Goal: Check status: Check status

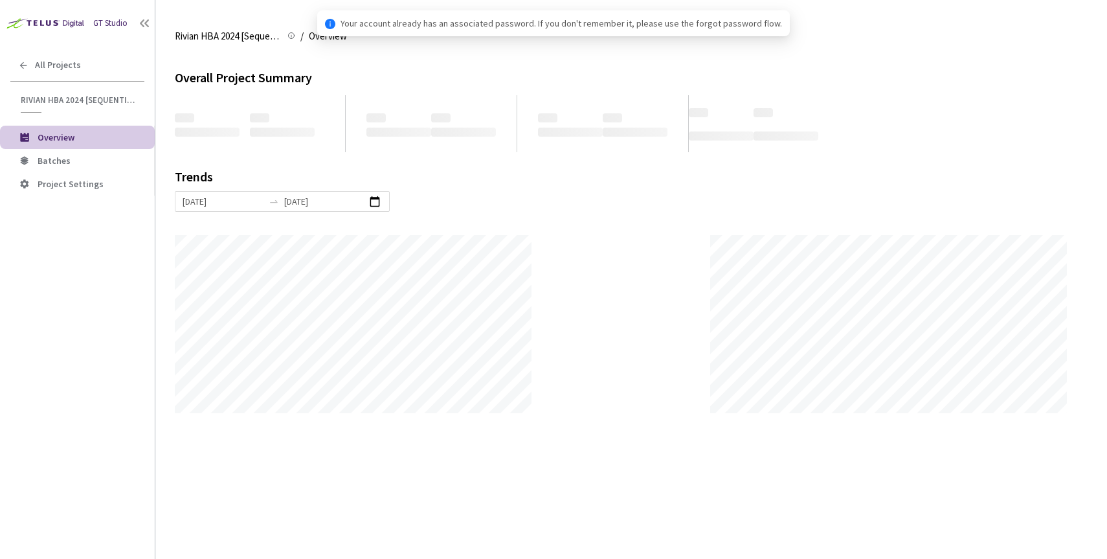
scroll to position [559, 1107]
click at [80, 158] on span "Batches" at bounding box center [91, 160] width 107 height 11
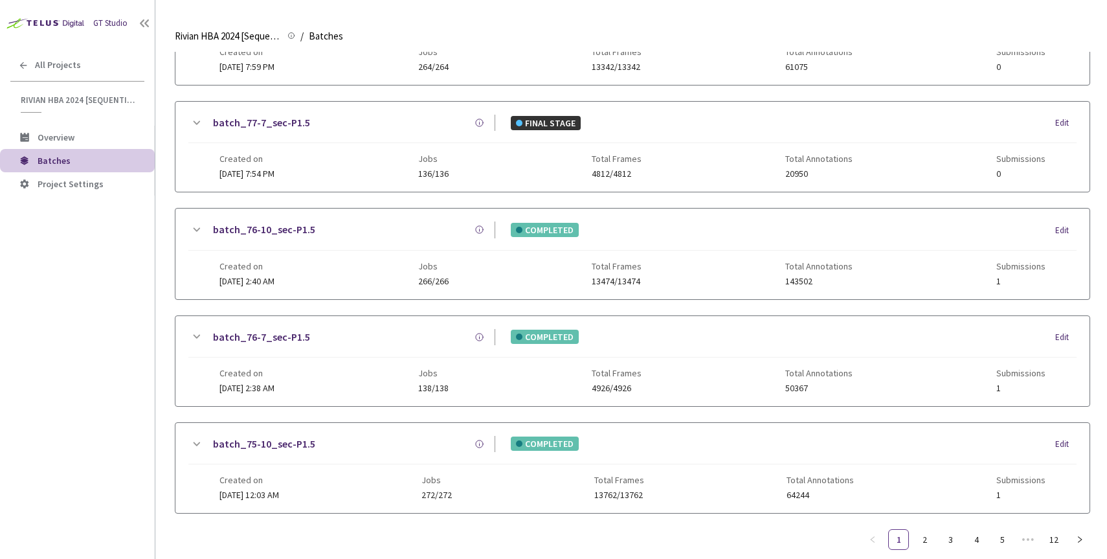
scroll to position [557, 0]
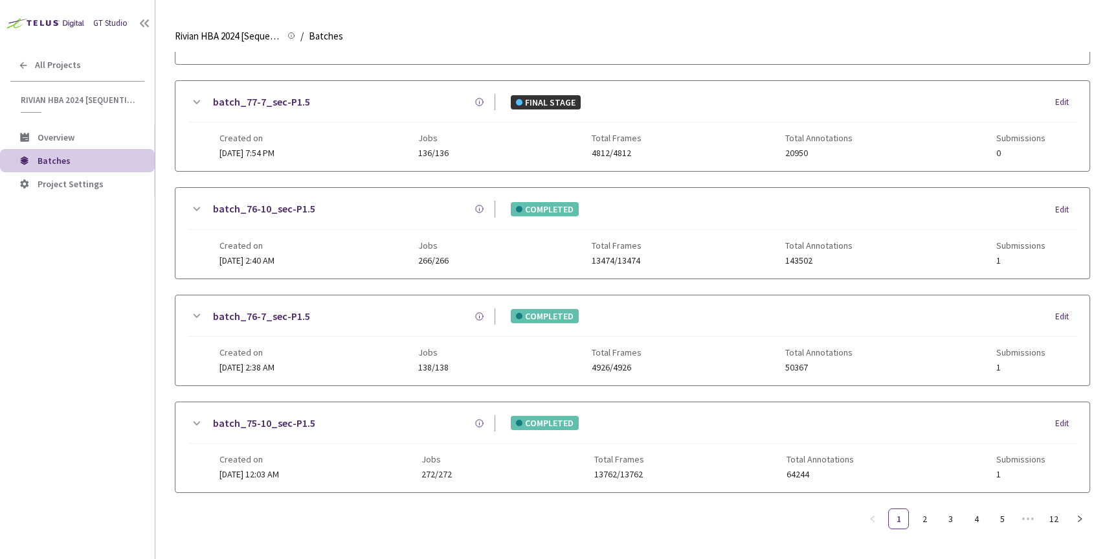
click at [268, 203] on link "batch_76-10_sec-P1.5" at bounding box center [264, 209] width 102 height 16
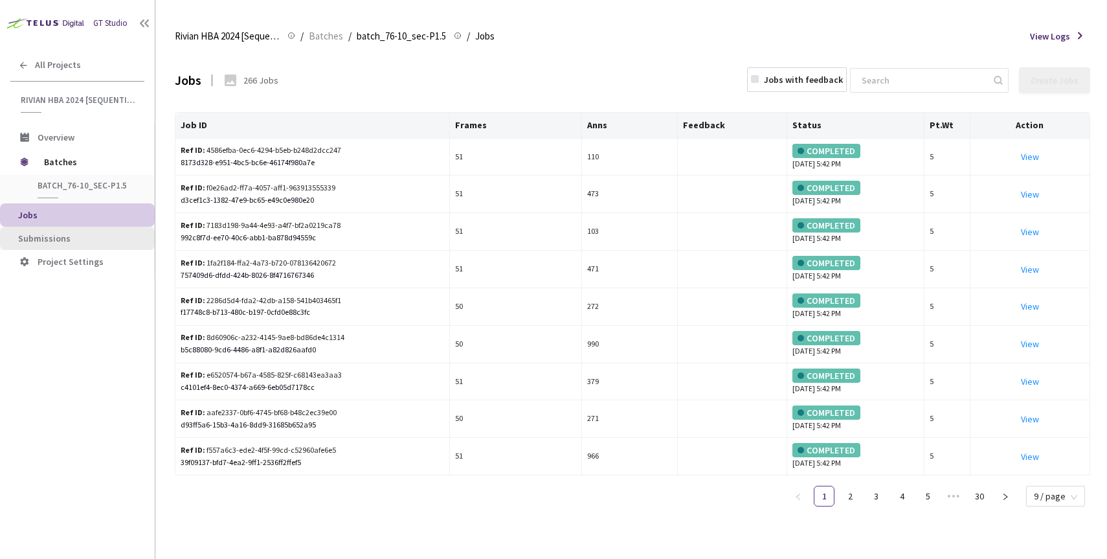
click at [65, 239] on span "Submissions" at bounding box center [44, 238] width 52 height 12
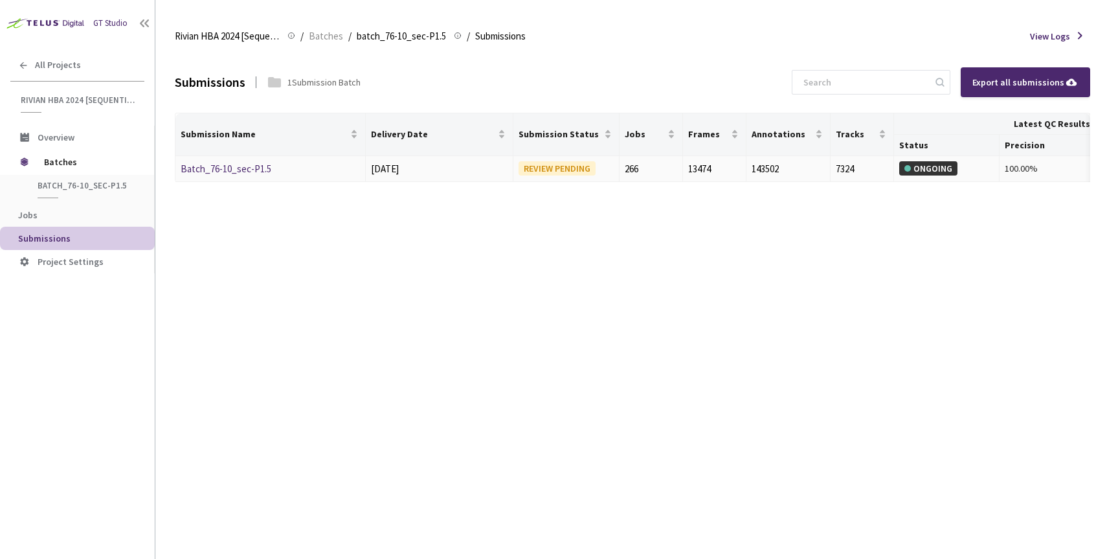
click at [247, 164] on link "Batch_76-10_sec-P1.5" at bounding box center [226, 168] width 91 height 12
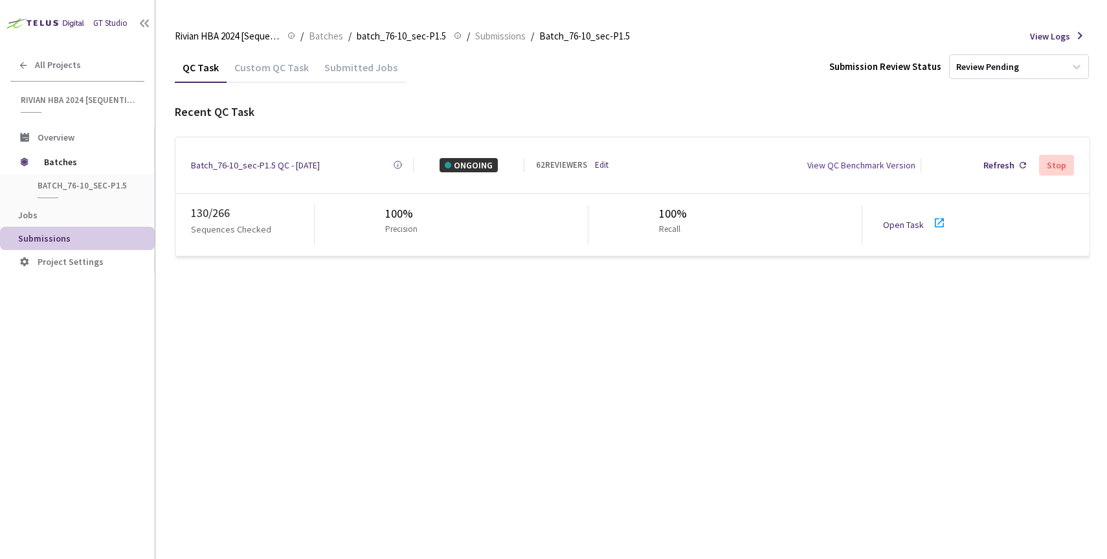
click at [902, 220] on link "Open Task" at bounding box center [903, 225] width 41 height 12
click at [271, 165] on div "Batch_76-10_sec-P1.5 QC - [DATE]" at bounding box center [255, 165] width 129 height 14
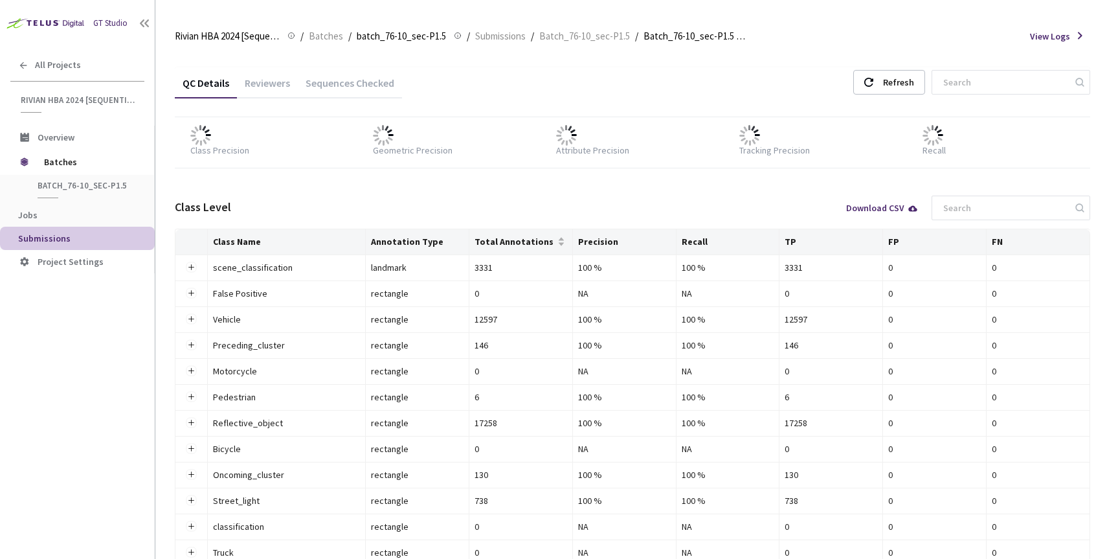
click at [263, 90] on div "Reviewers" at bounding box center [267, 87] width 61 height 22
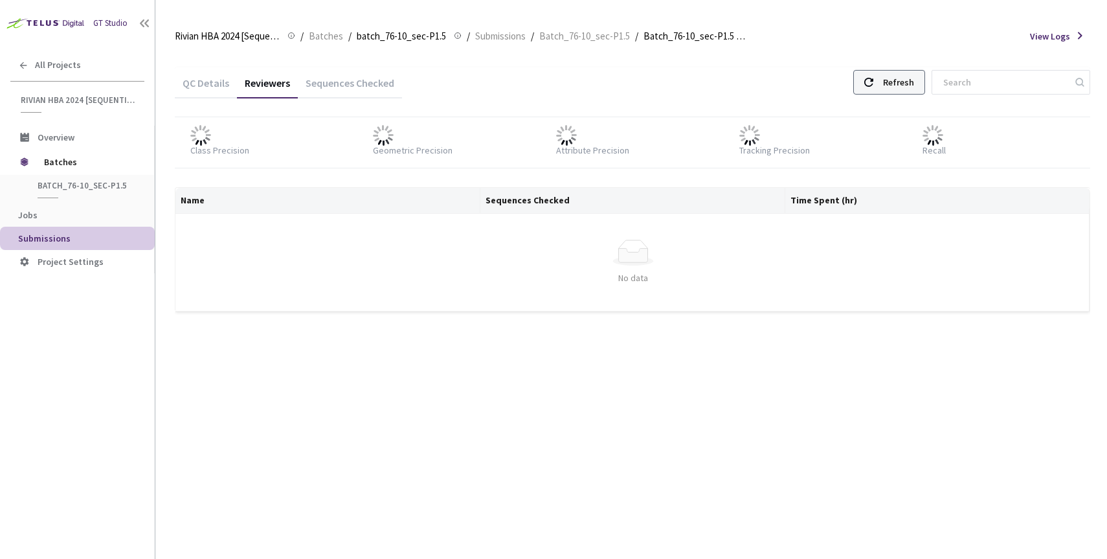
click at [911, 75] on div "Refresh" at bounding box center [889, 82] width 72 height 25
click at [873, 82] on icon at bounding box center [868, 82] width 9 height 9
click at [912, 80] on div "Refresh" at bounding box center [889, 82] width 72 height 25
click at [912, 85] on div "Refresh" at bounding box center [889, 82] width 72 height 25
click at [415, 390] on div "QC Details Reviewers Sequences Checked Refresh 100 % Class Precision 100 % Geom…" at bounding box center [632, 305] width 915 height 507
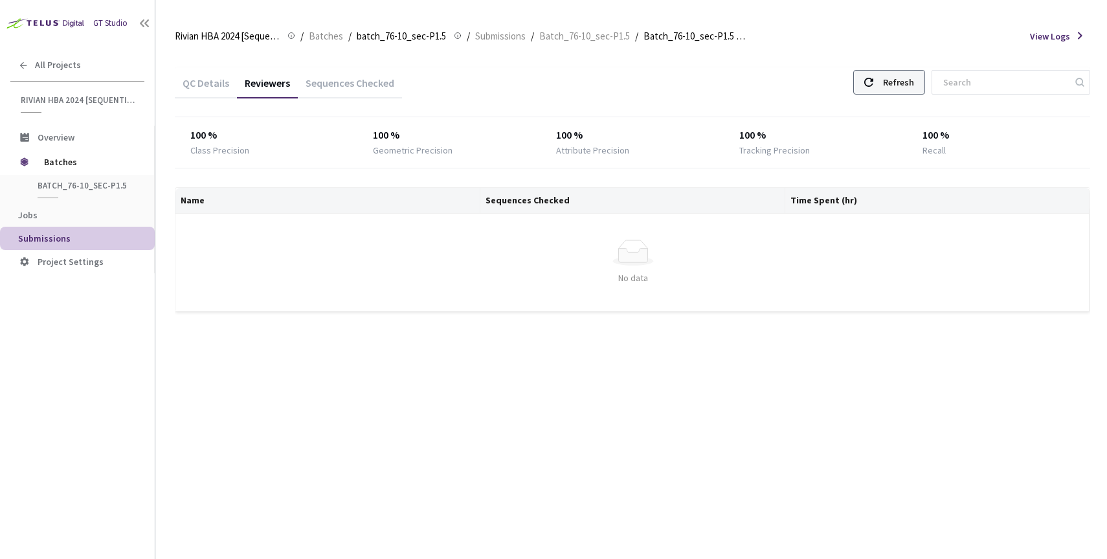
click at [911, 88] on div "Refresh" at bounding box center [889, 82] width 72 height 25
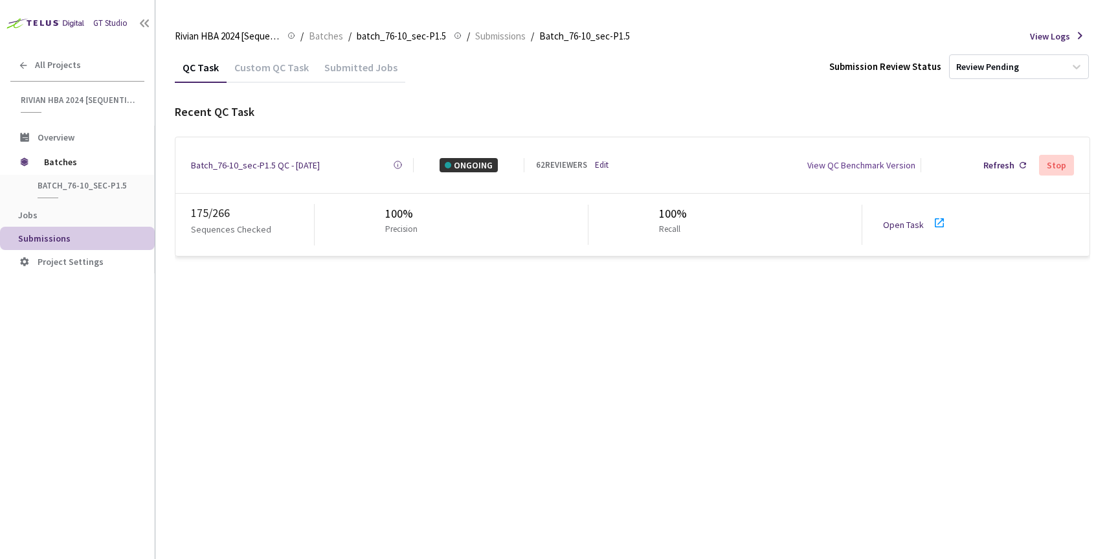
click at [253, 160] on div "Batch_76-10_sec-P1.5 QC - [DATE]" at bounding box center [255, 165] width 129 height 14
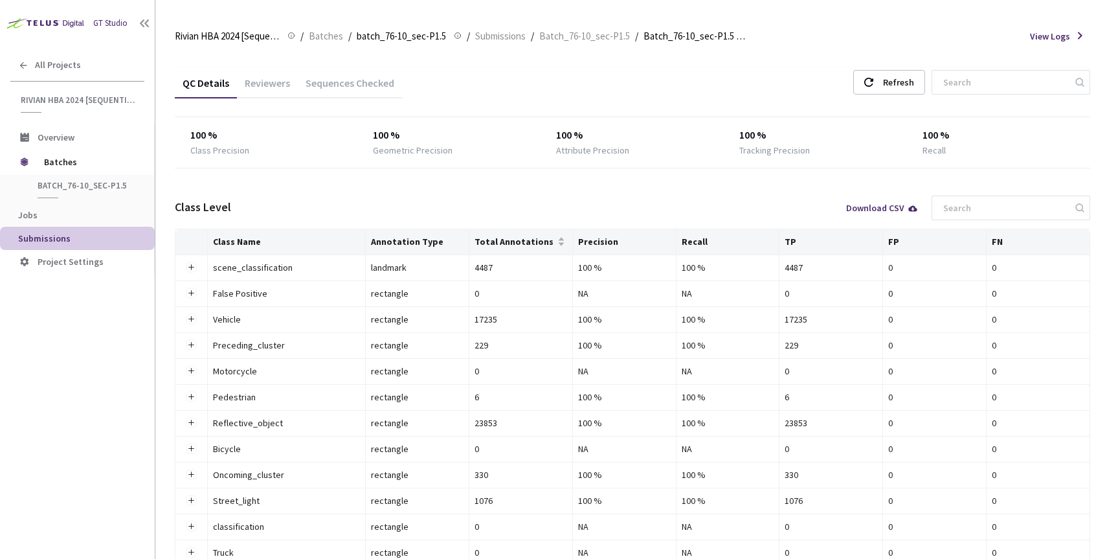
click at [271, 83] on div "Reviewers" at bounding box center [267, 87] width 61 height 22
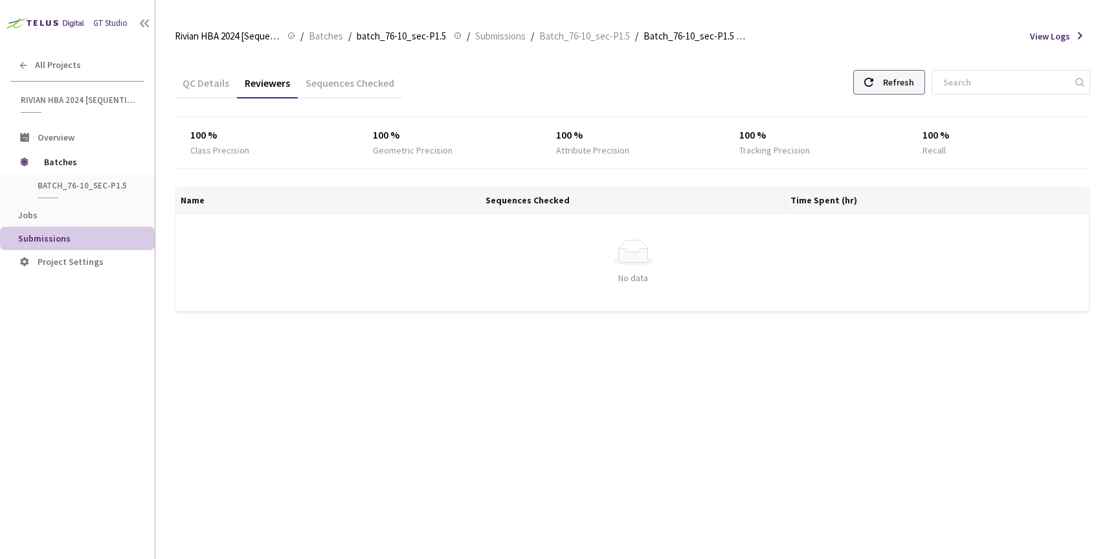
click at [907, 79] on div "Refresh" at bounding box center [889, 82] width 72 height 25
